Goal: Task Accomplishment & Management: Manage account settings

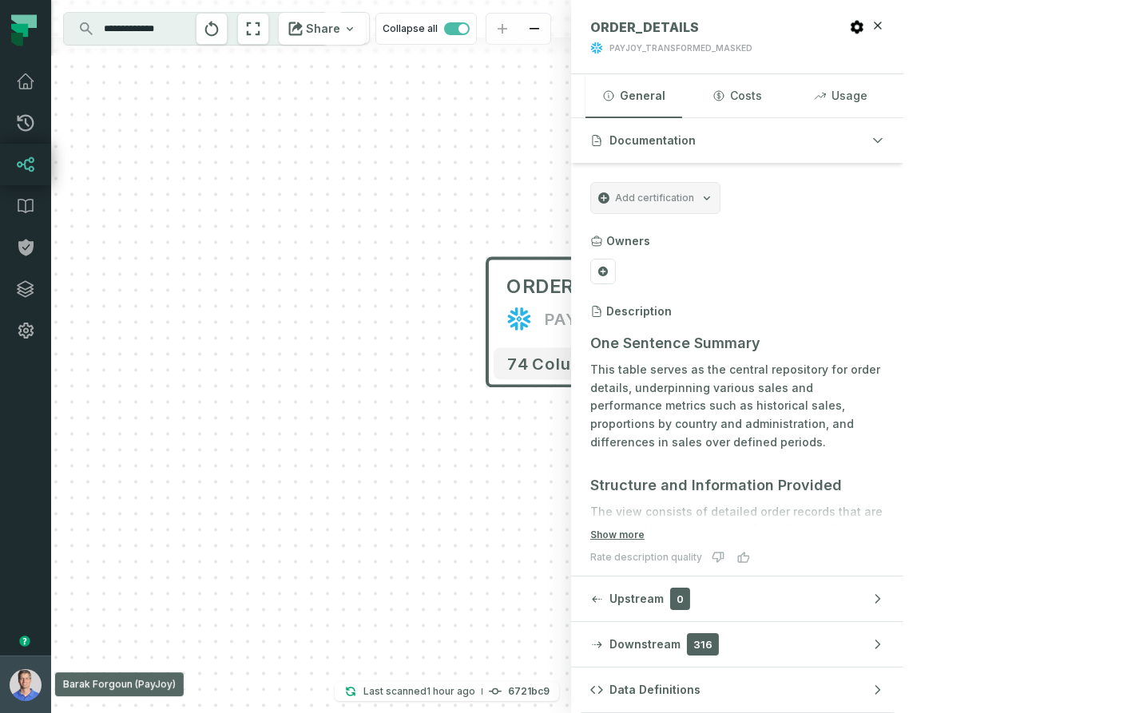
click at [23, 680] on img "button" at bounding box center [26, 686] width 32 height 32
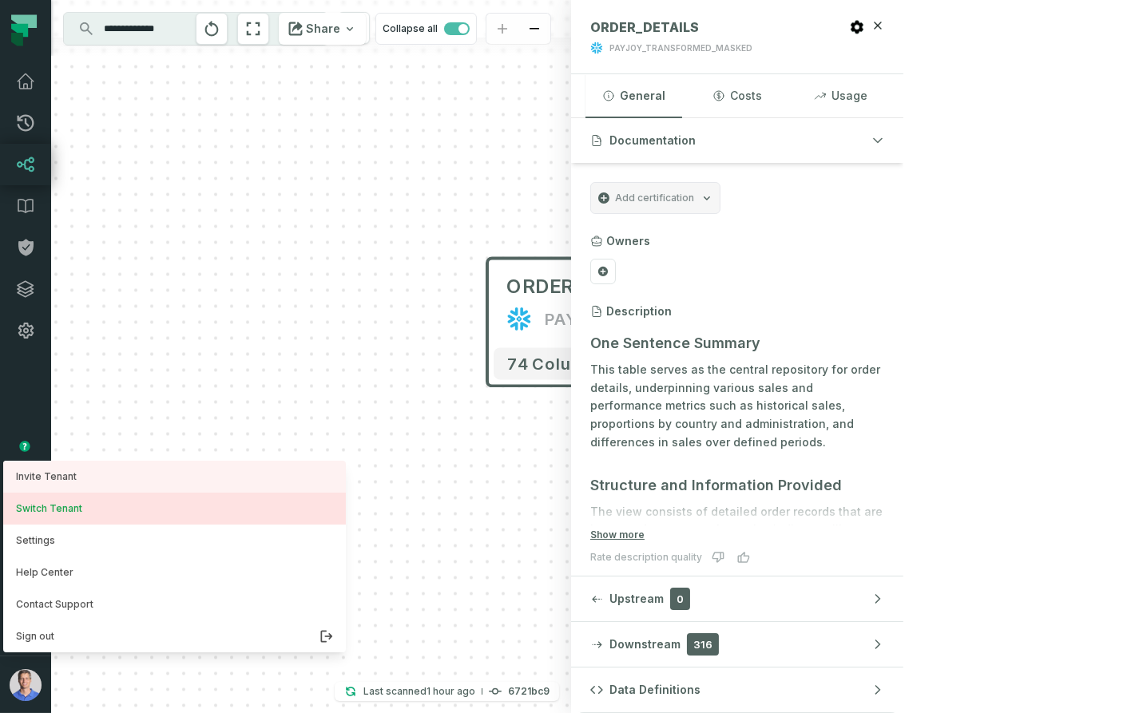
click at [114, 506] on button "Switch Tenant" at bounding box center [174, 509] width 343 height 32
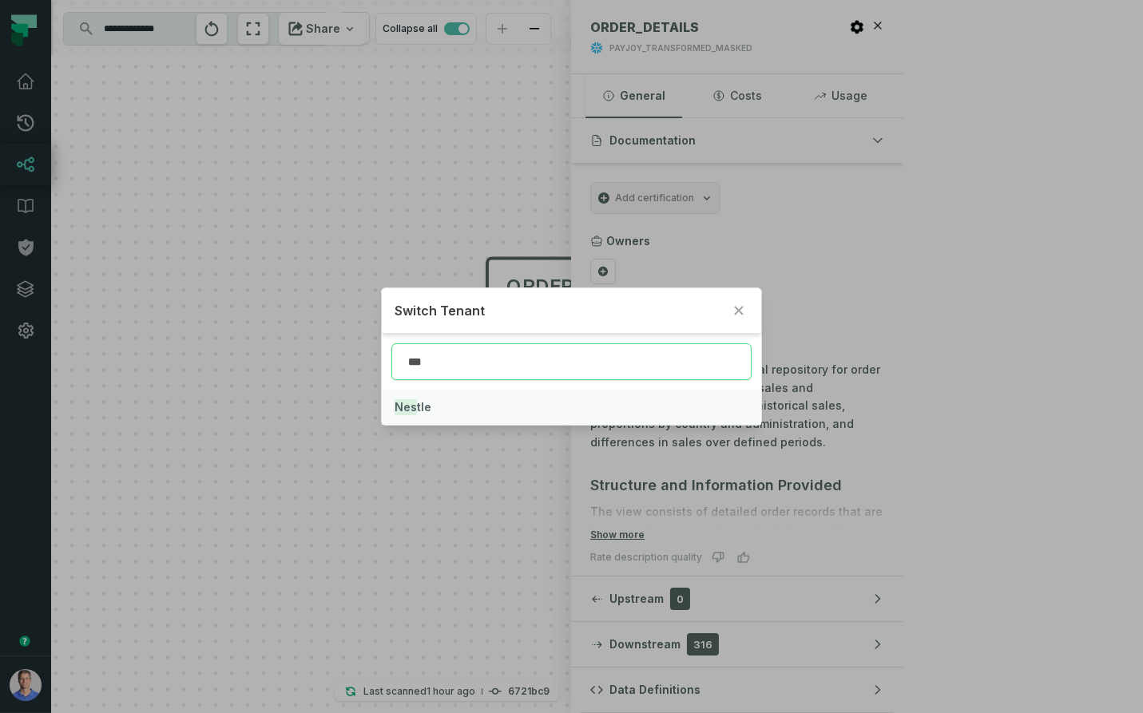
type input "***"
click at [429, 405] on button "Nes tle" at bounding box center [572, 407] width 380 height 35
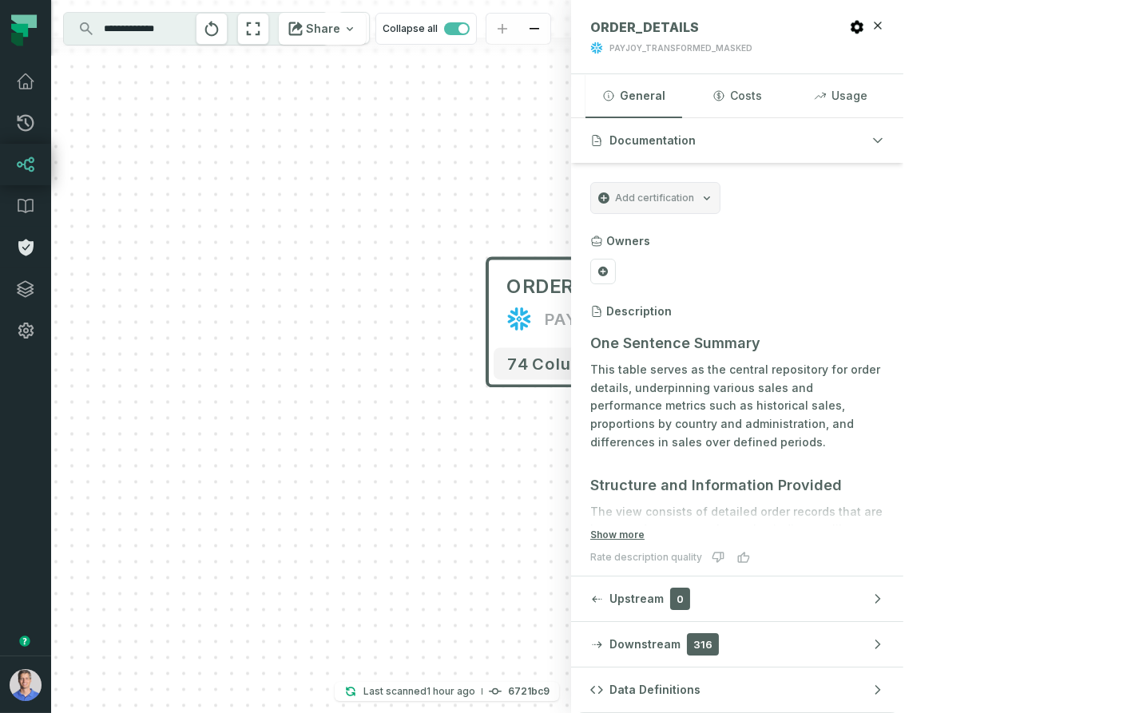
click at [23, 265] on link "Policies" at bounding box center [25, 248] width 51 height 42
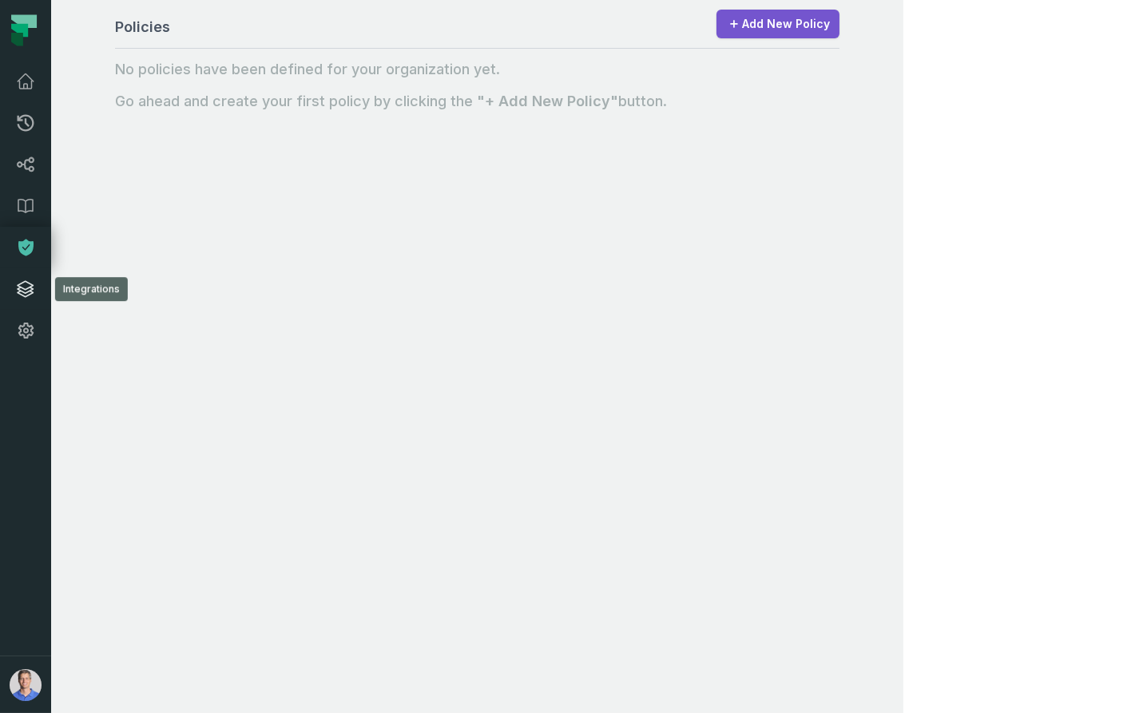
click at [33, 290] on icon at bounding box center [25, 289] width 19 height 19
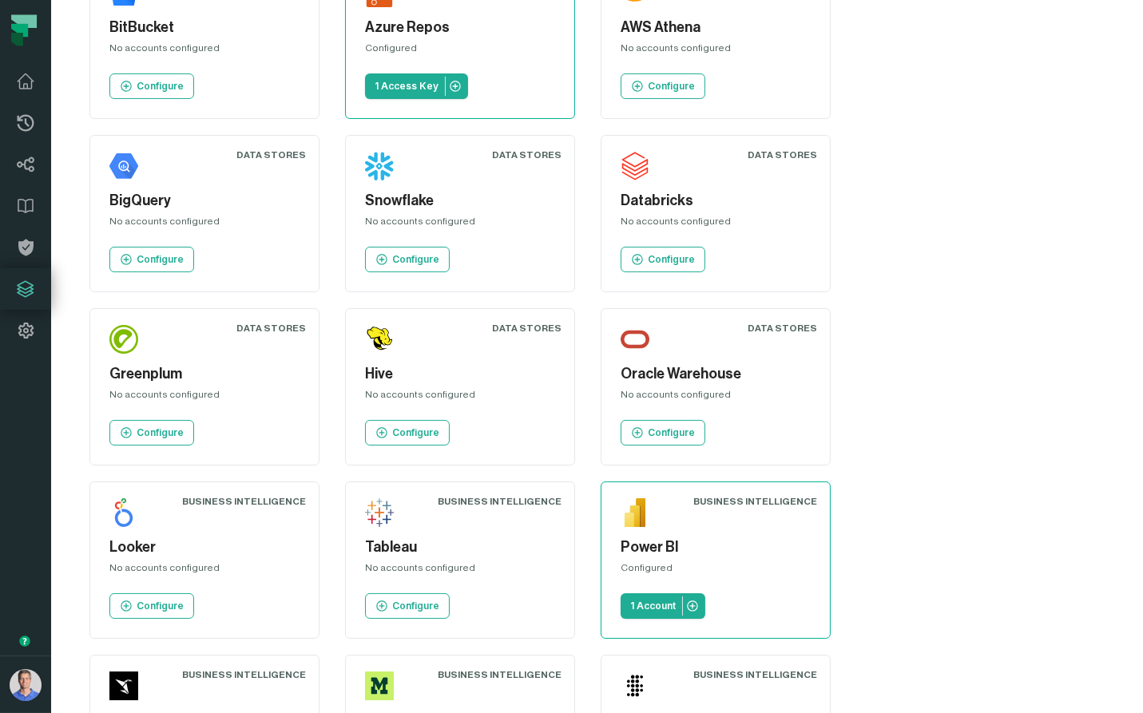
scroll to position [581, 0]
